Goal: Task Accomplishment & Management: Manage account settings

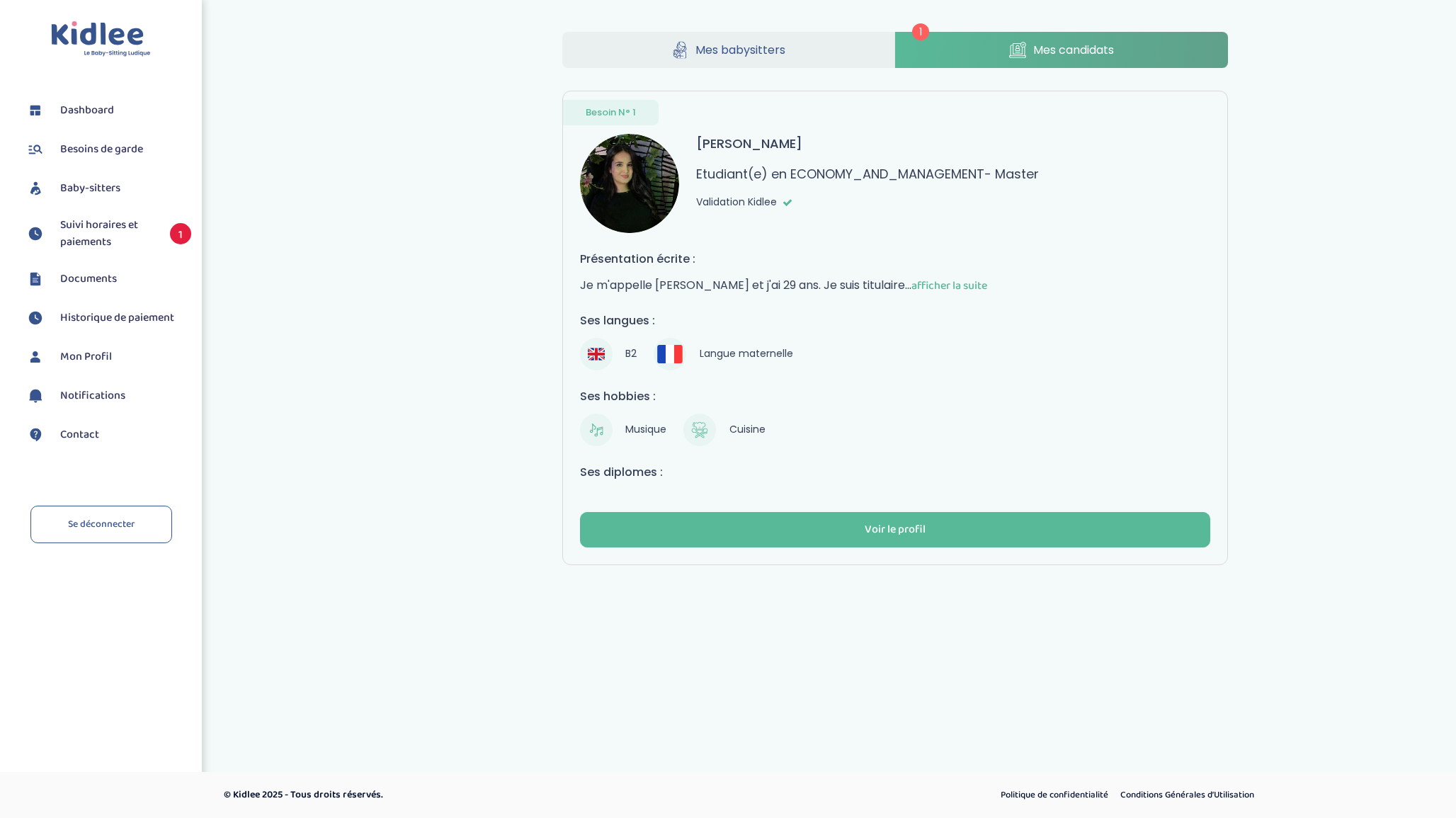
click at [381, 258] on div "1 Mes babysitters Mes candidats Besoin N° 1 [PERSON_NAME] Etudiant(e) en ECONOM…" at bounding box center [895, 299] width 1067 height 555
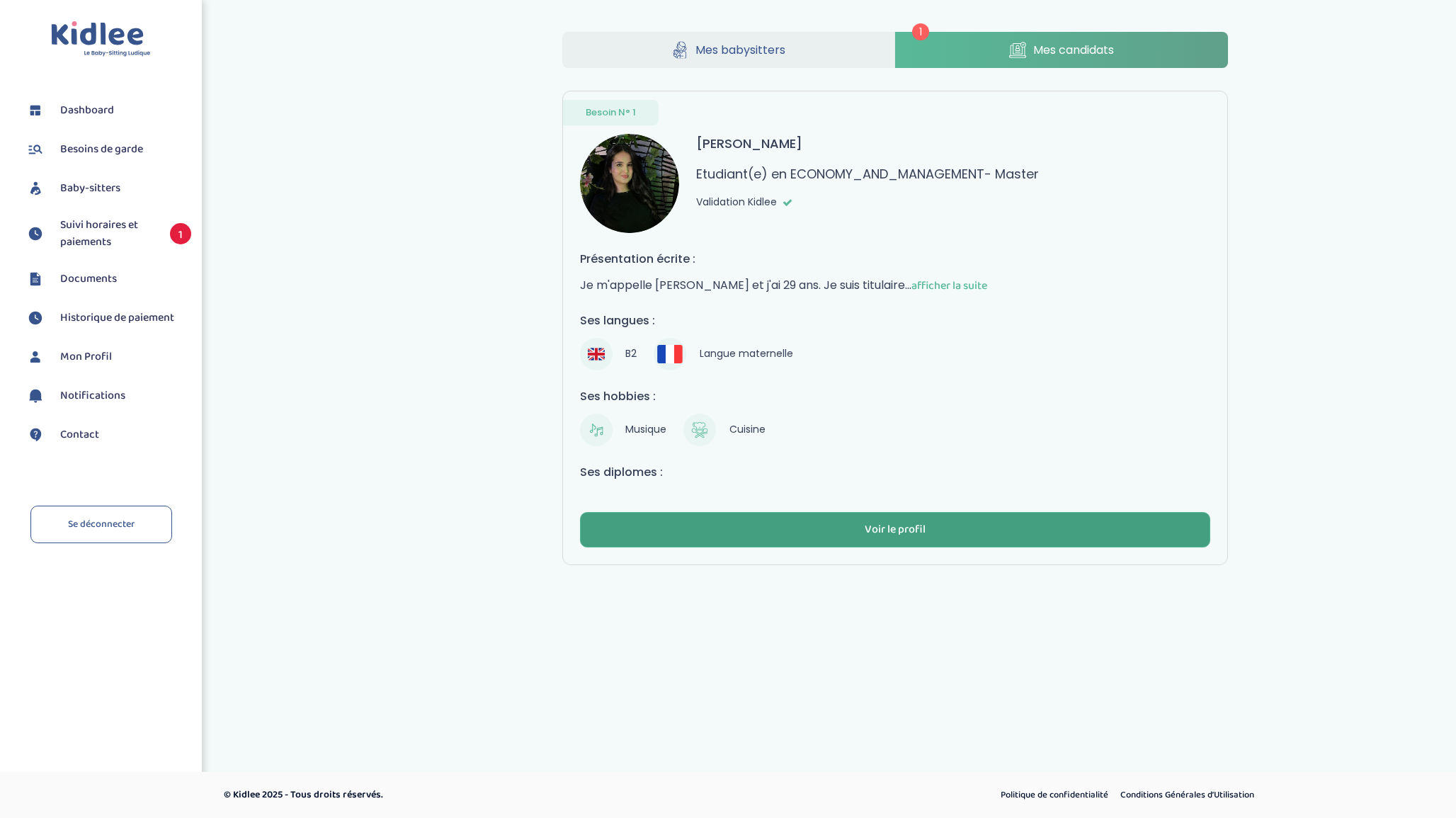
click at [777, 512] on button "Voir le profil" at bounding box center [895, 530] width 631 height 36
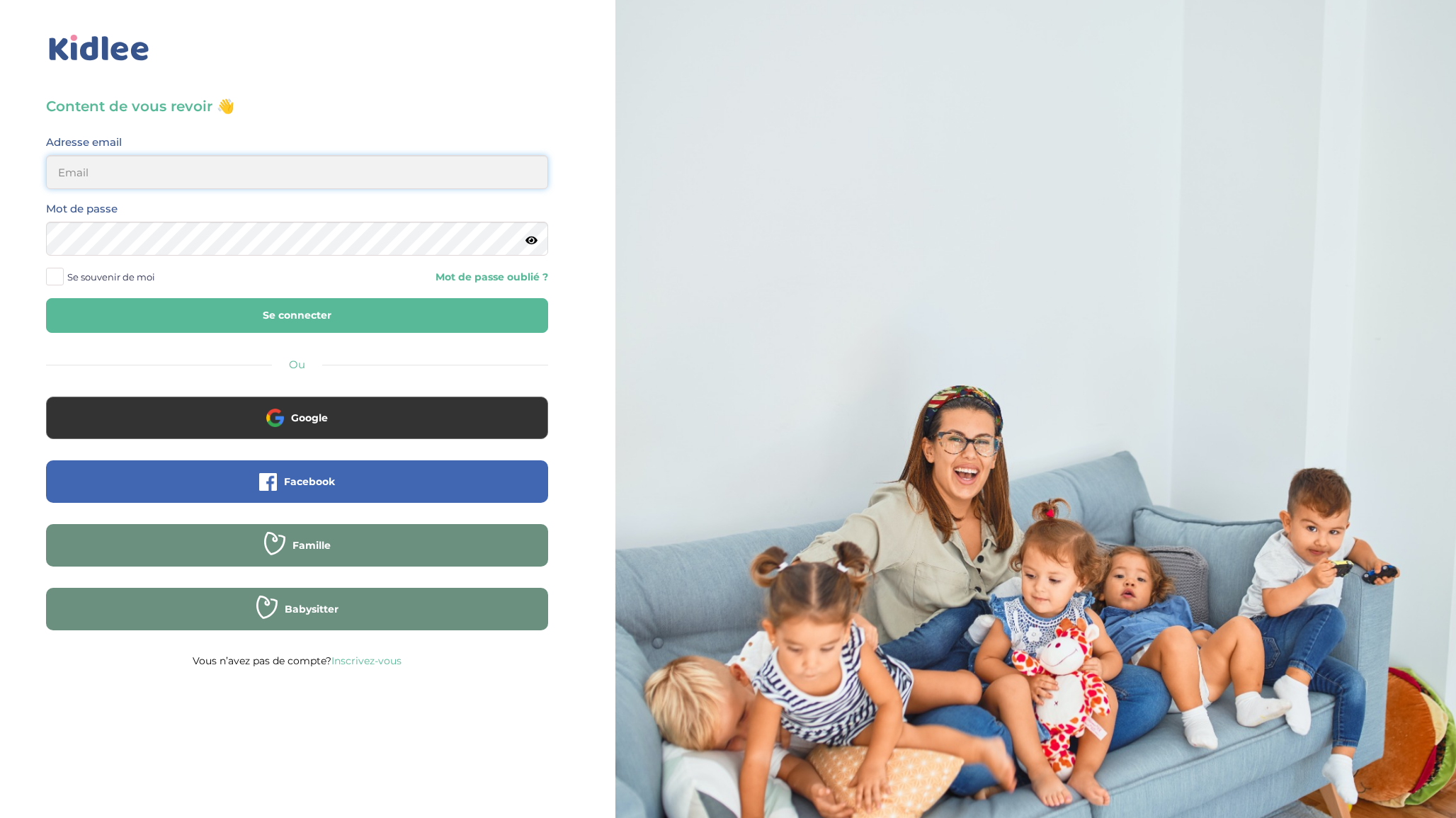
click at [256, 177] on input "email" at bounding box center [297, 172] width 502 height 34
type input "[EMAIL_ADDRESS][DOMAIN_NAME]"
click at [239, 329] on button "Se connecter" at bounding box center [297, 315] width 502 height 35
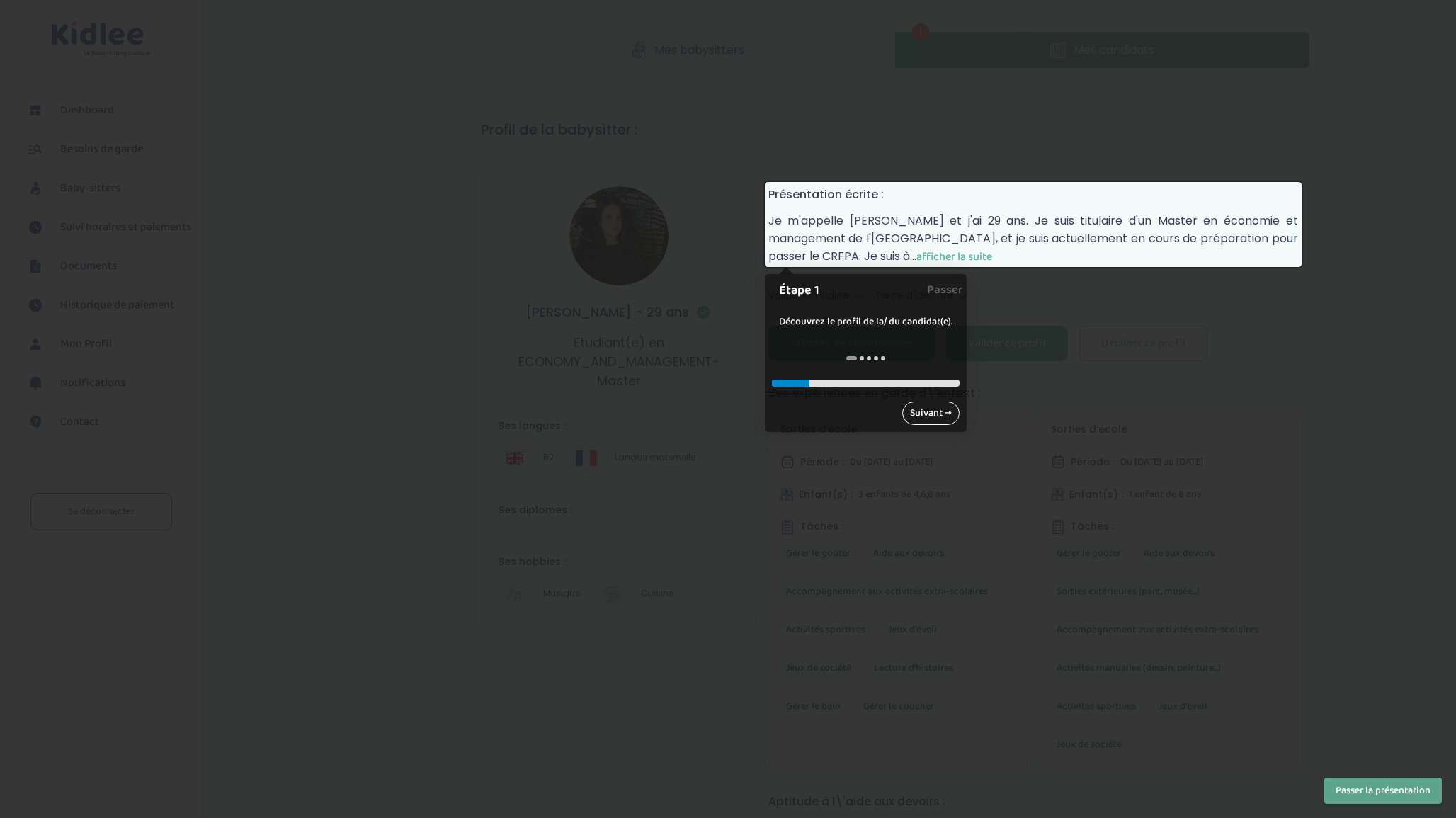
click at [927, 406] on link "Suivant →" at bounding box center [931, 413] width 57 height 24
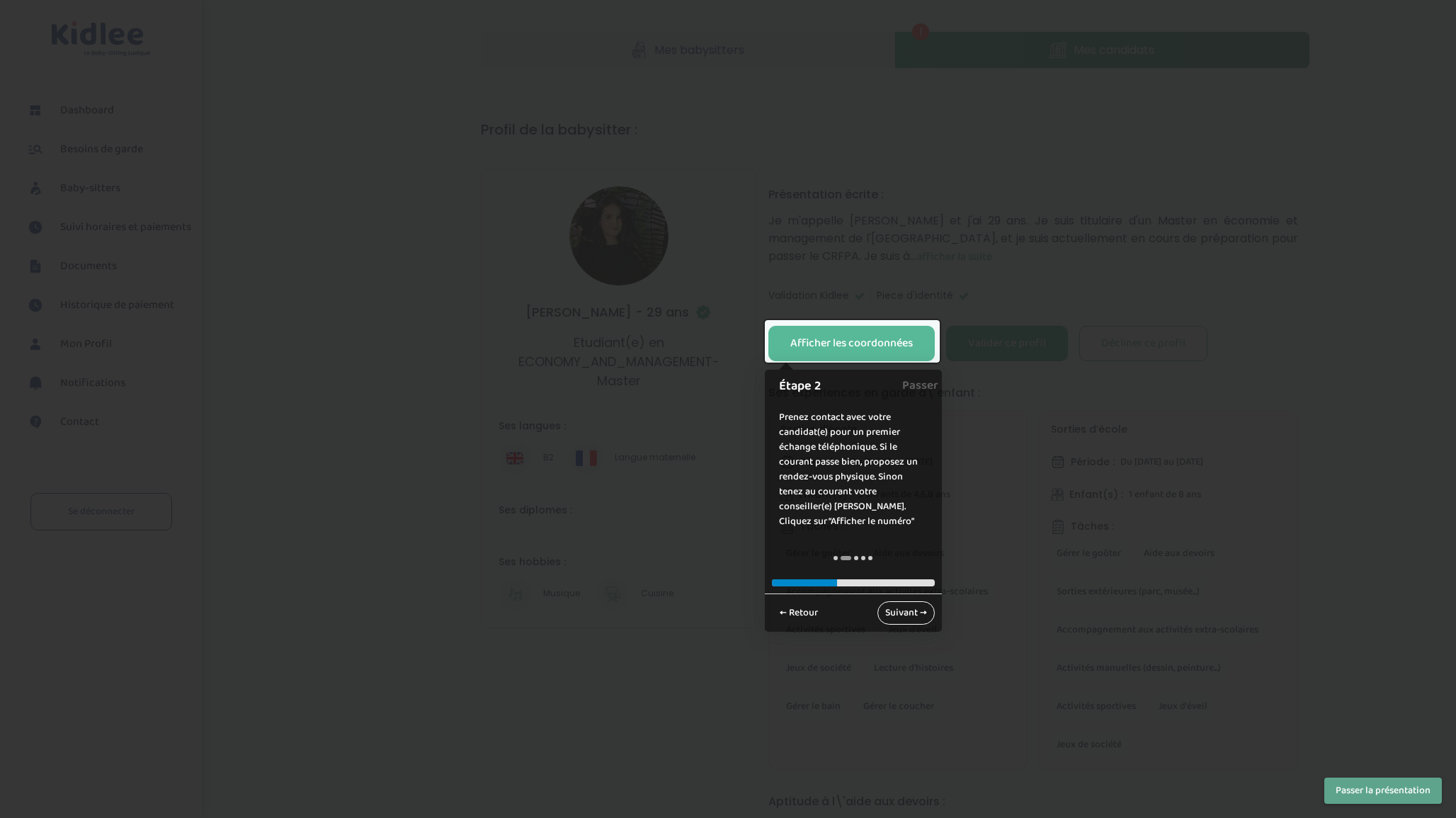
click at [915, 609] on link "Suivant →" at bounding box center [906, 613] width 57 height 24
click at [907, 587] on link "Suivant →" at bounding box center [906, 598] width 57 height 24
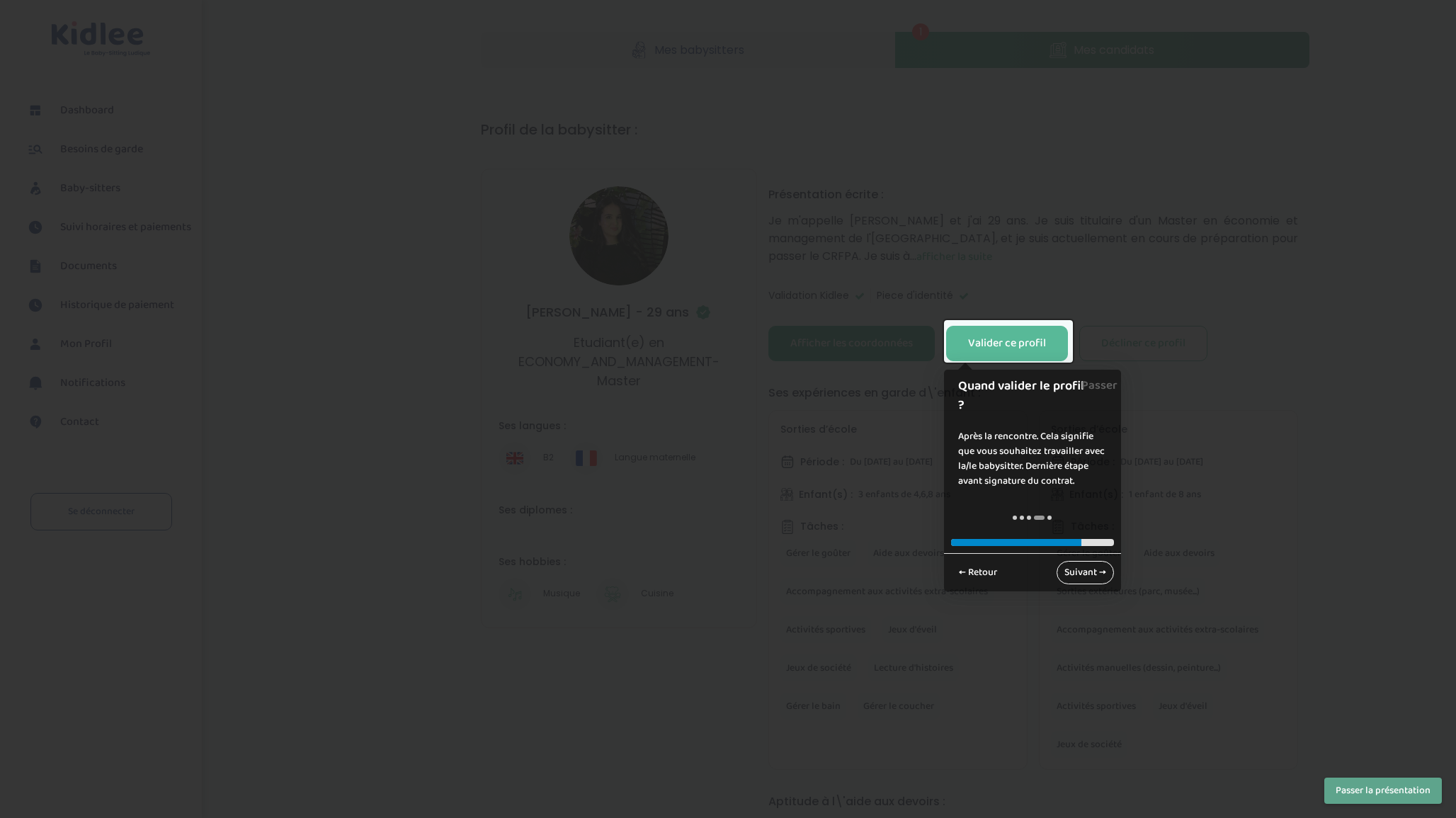
click at [1083, 561] on link "Suivant →" at bounding box center [1085, 573] width 57 height 24
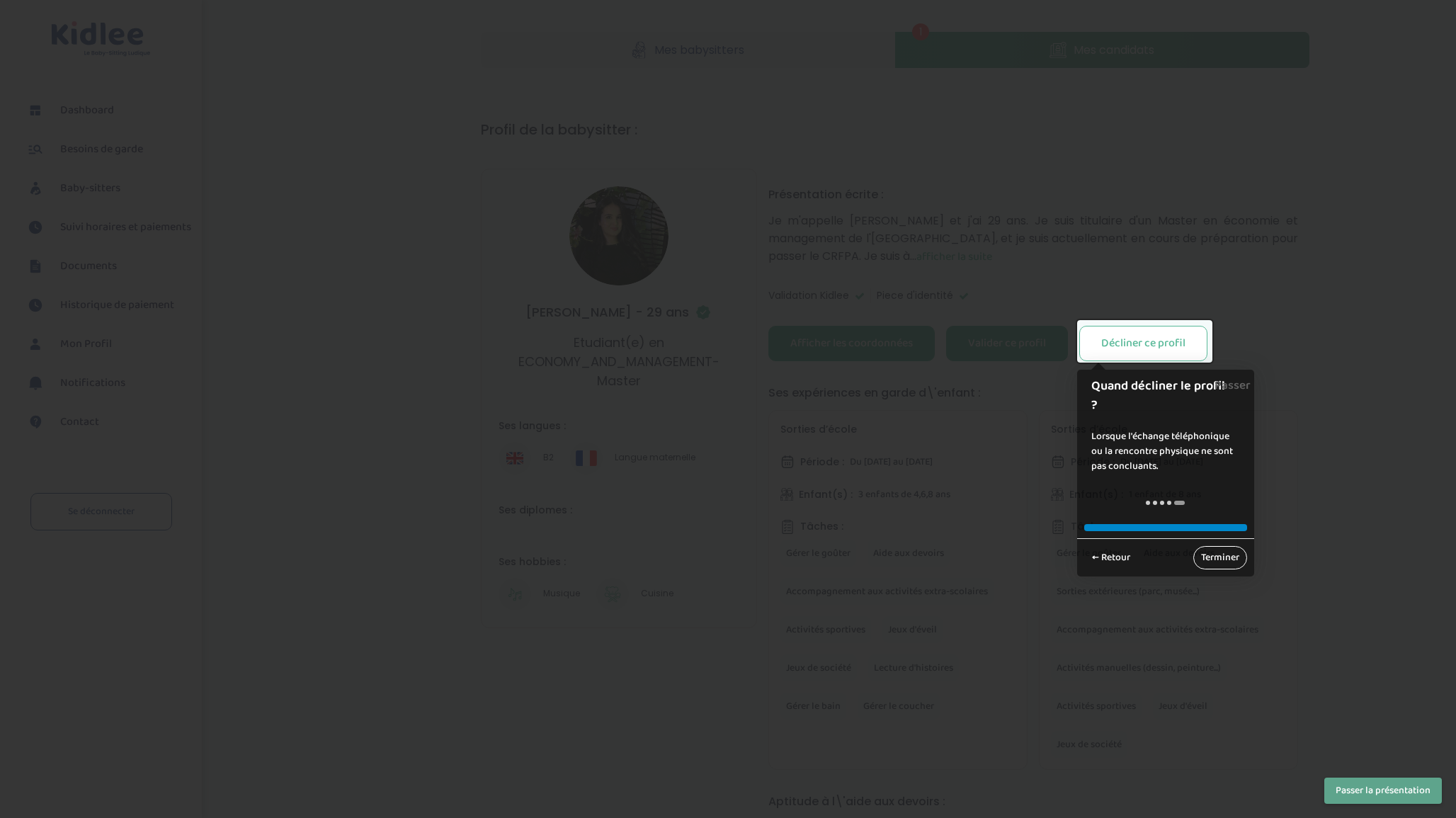
click at [1205, 554] on link "Terminer" at bounding box center [1220, 558] width 54 height 24
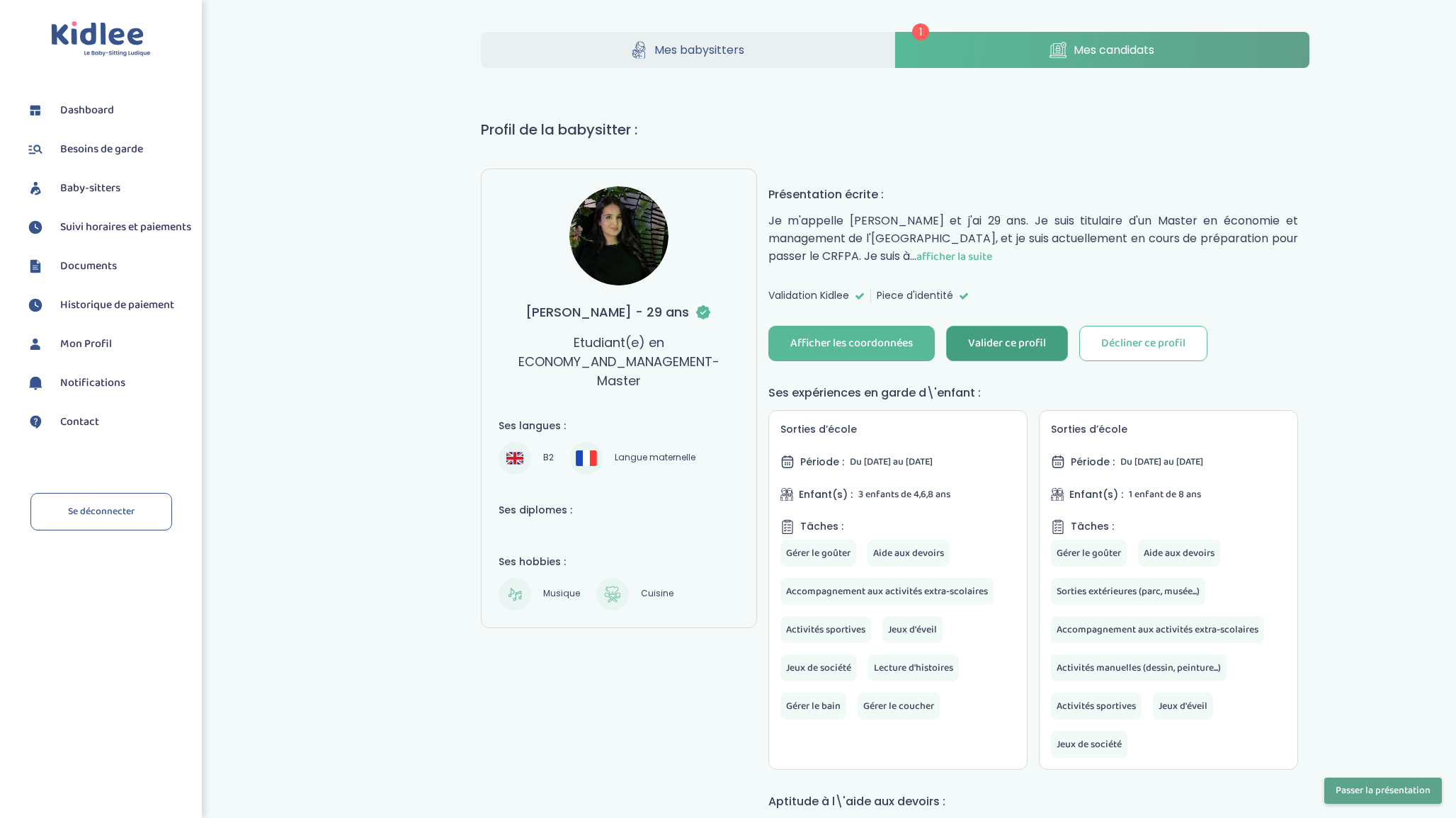
click at [1018, 345] on div "Valider ce profil" at bounding box center [1007, 343] width 78 height 16
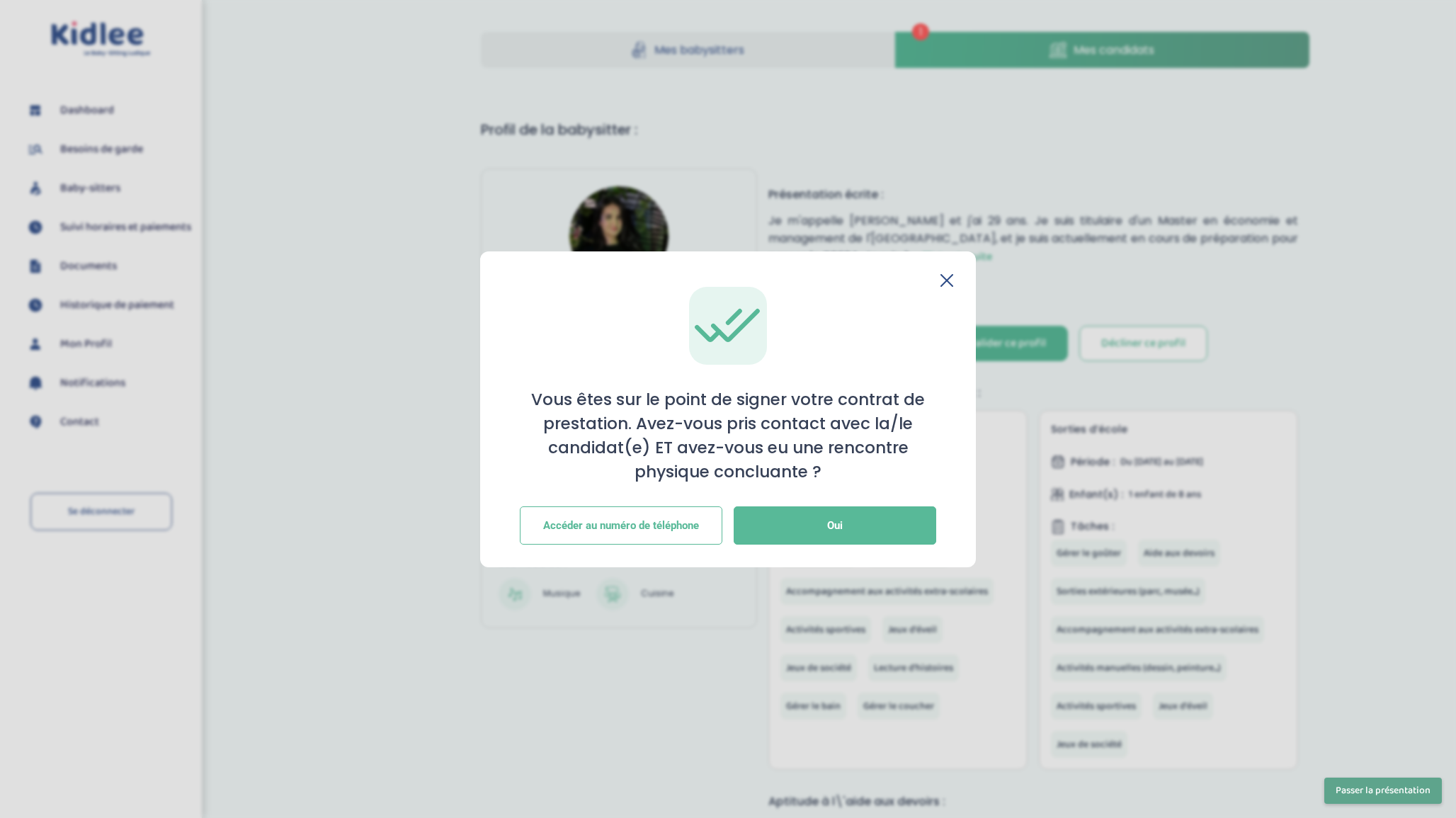
click at [0, 0] on icon at bounding box center [0, 0] width 0 height 0
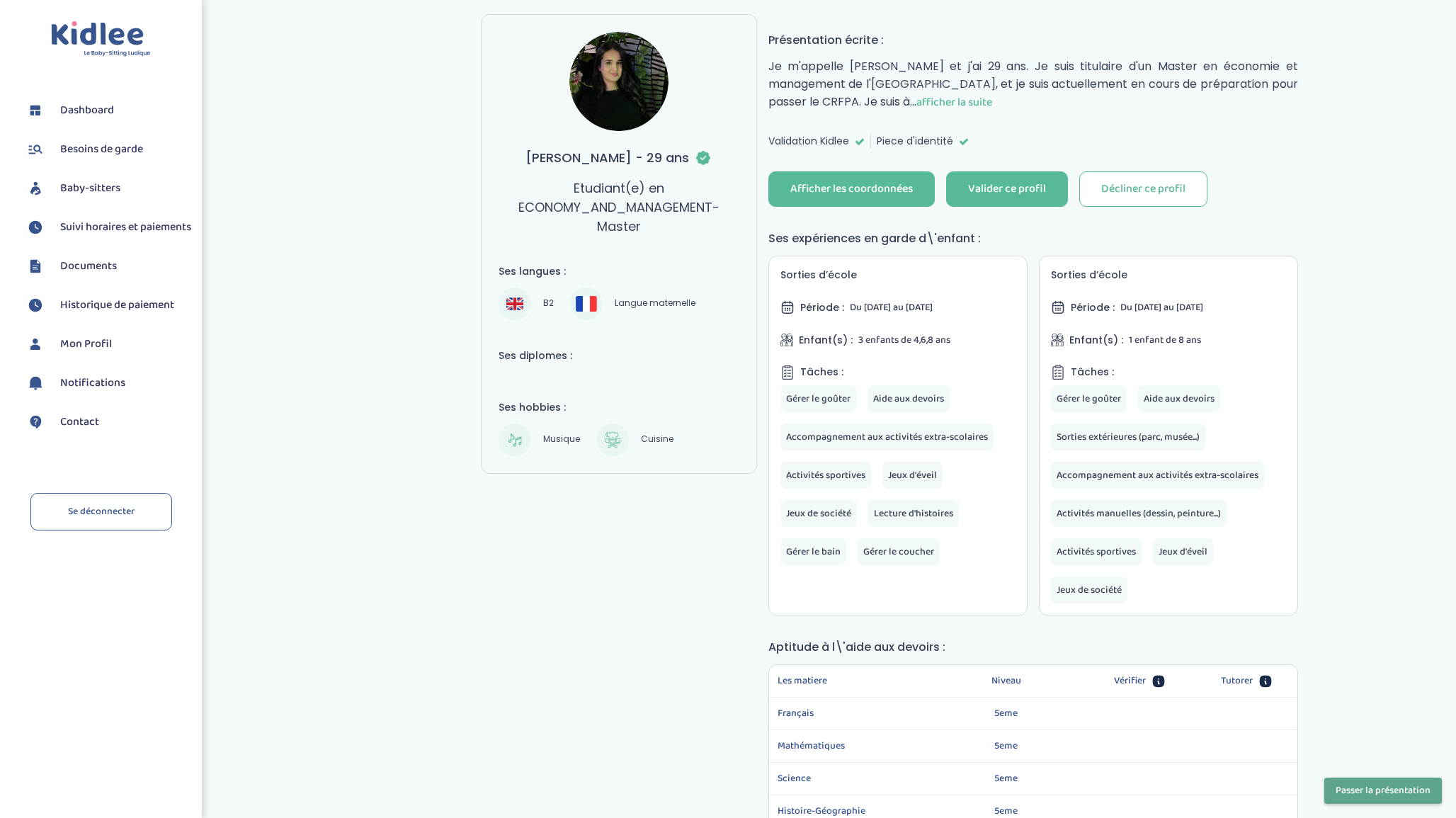
scroll to position [172, 0]
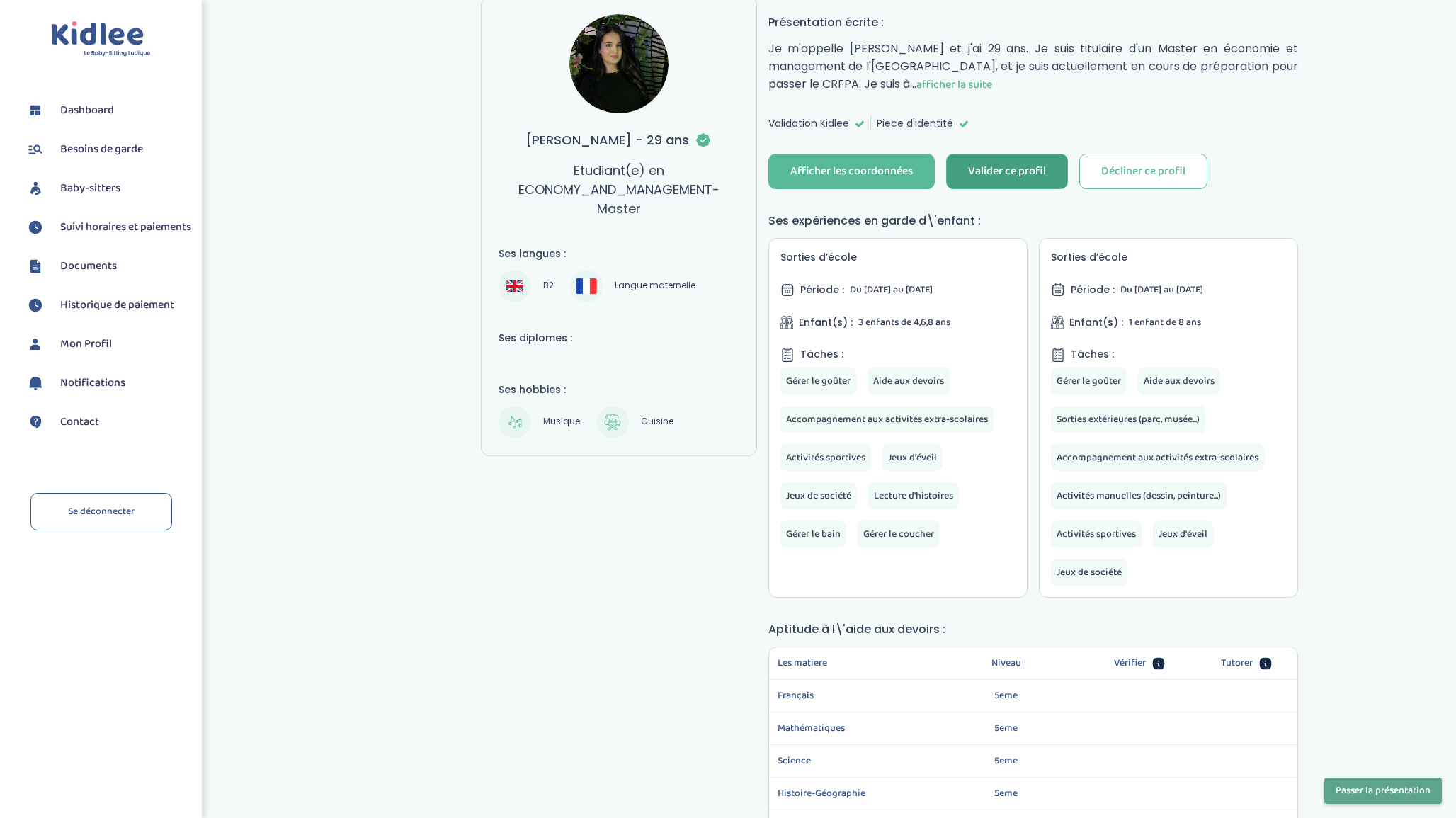
click at [1006, 174] on div "Valider ce profil" at bounding box center [1007, 171] width 78 height 16
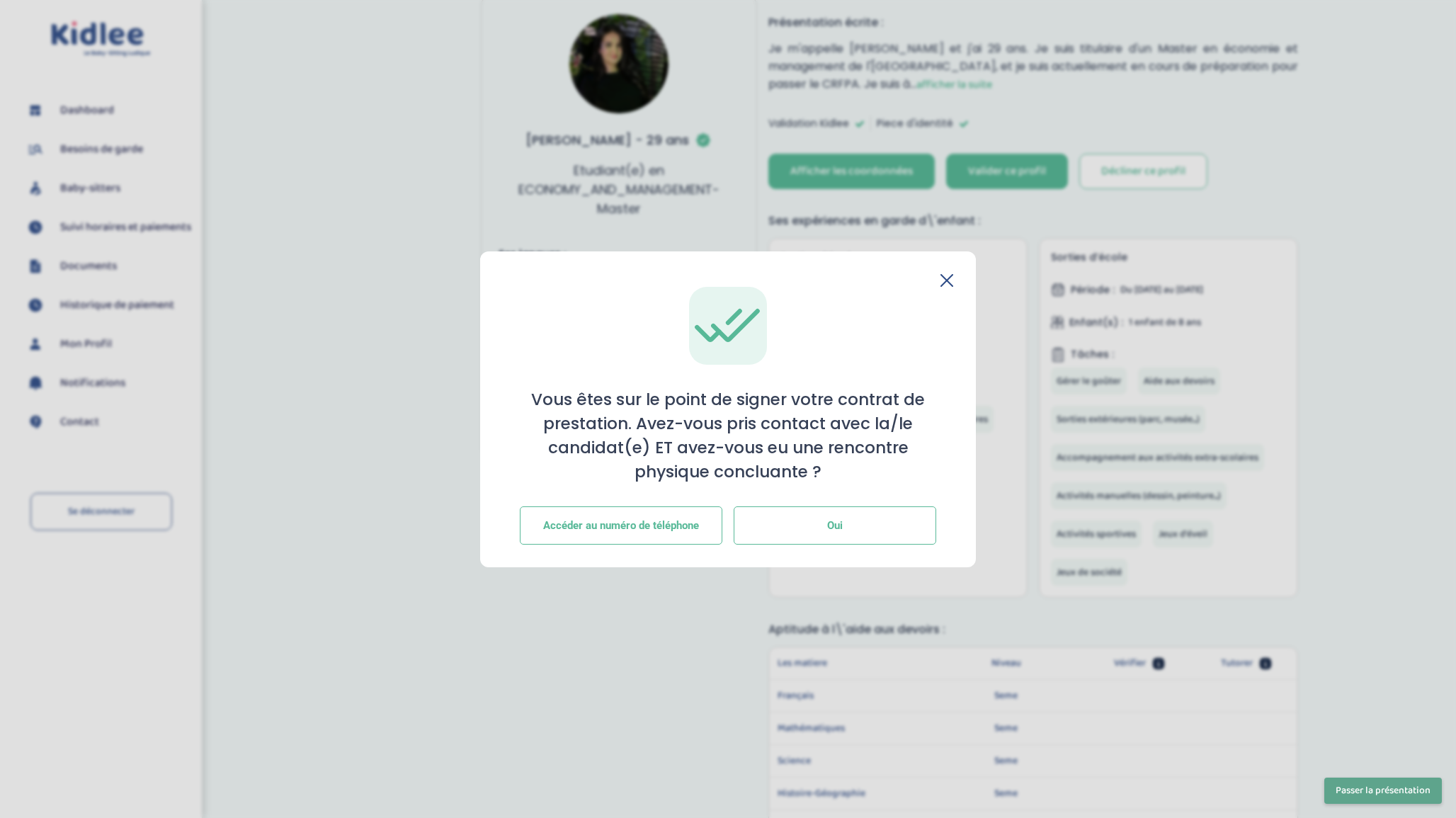
click at [851, 521] on button "Oui" at bounding box center [836, 526] width 203 height 39
